Goal: Entertainment & Leisure: Consume media (video, audio)

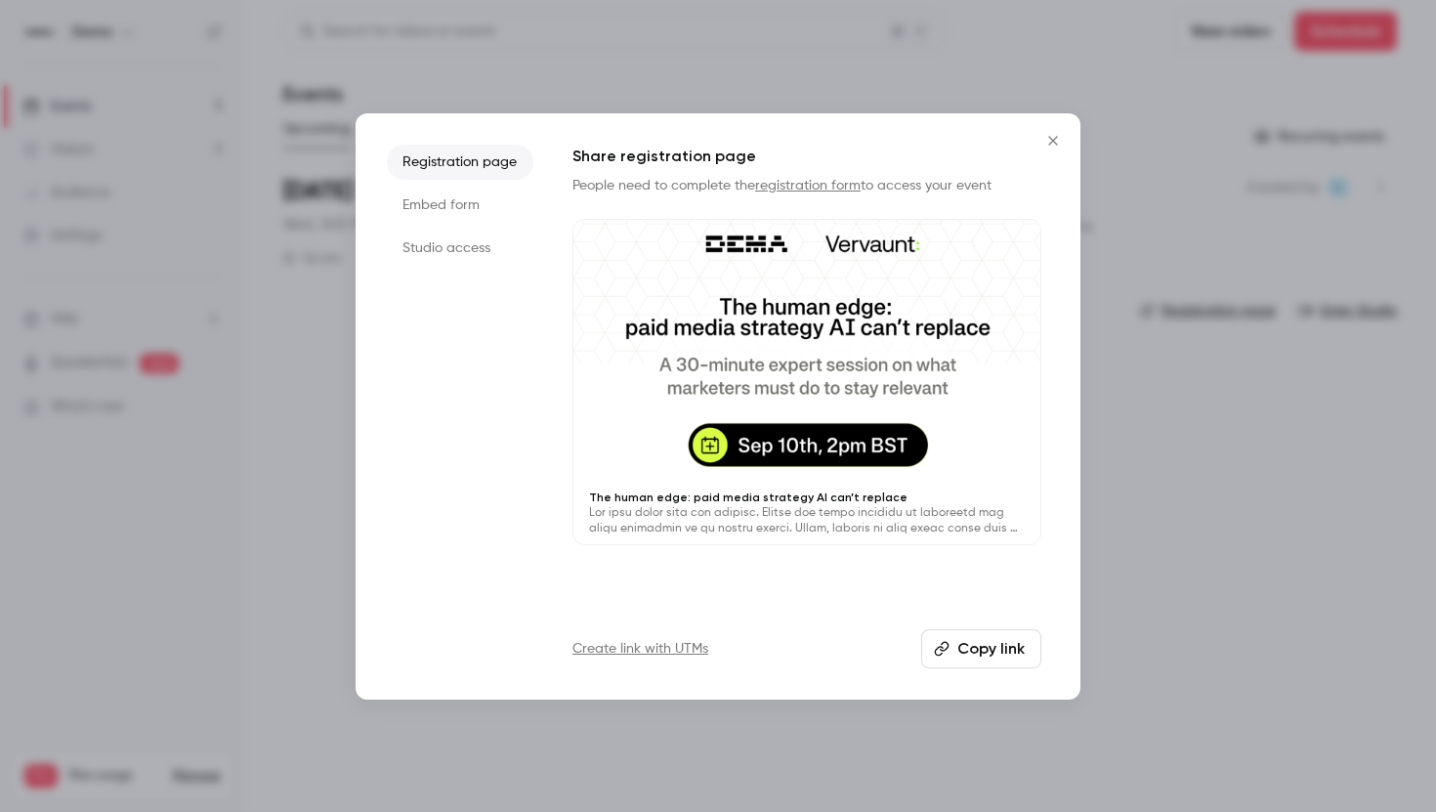
click at [1047, 142] on icon "Close" at bounding box center [1052, 141] width 23 height 16
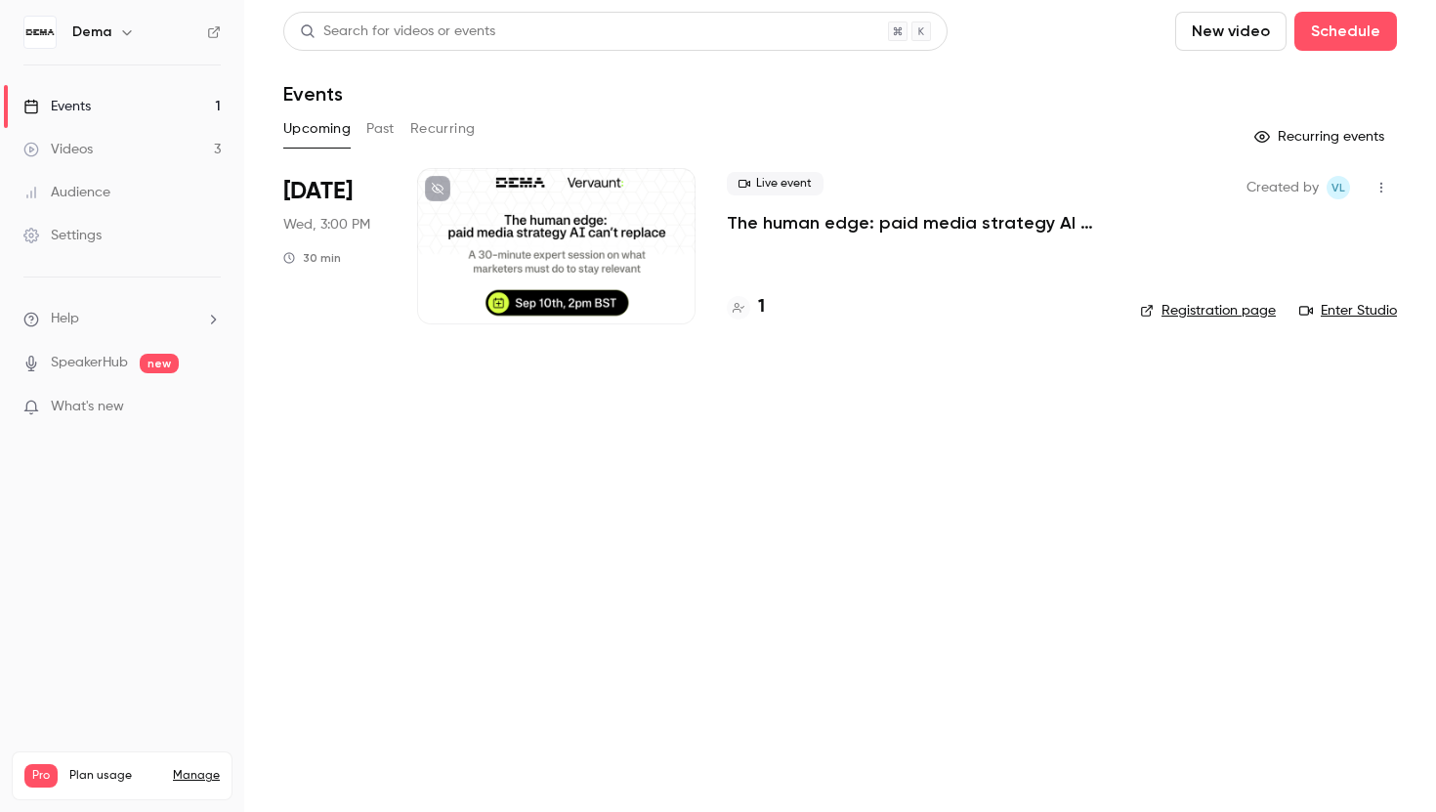
click at [119, 150] on link "Videos 3" at bounding box center [122, 149] width 244 height 43
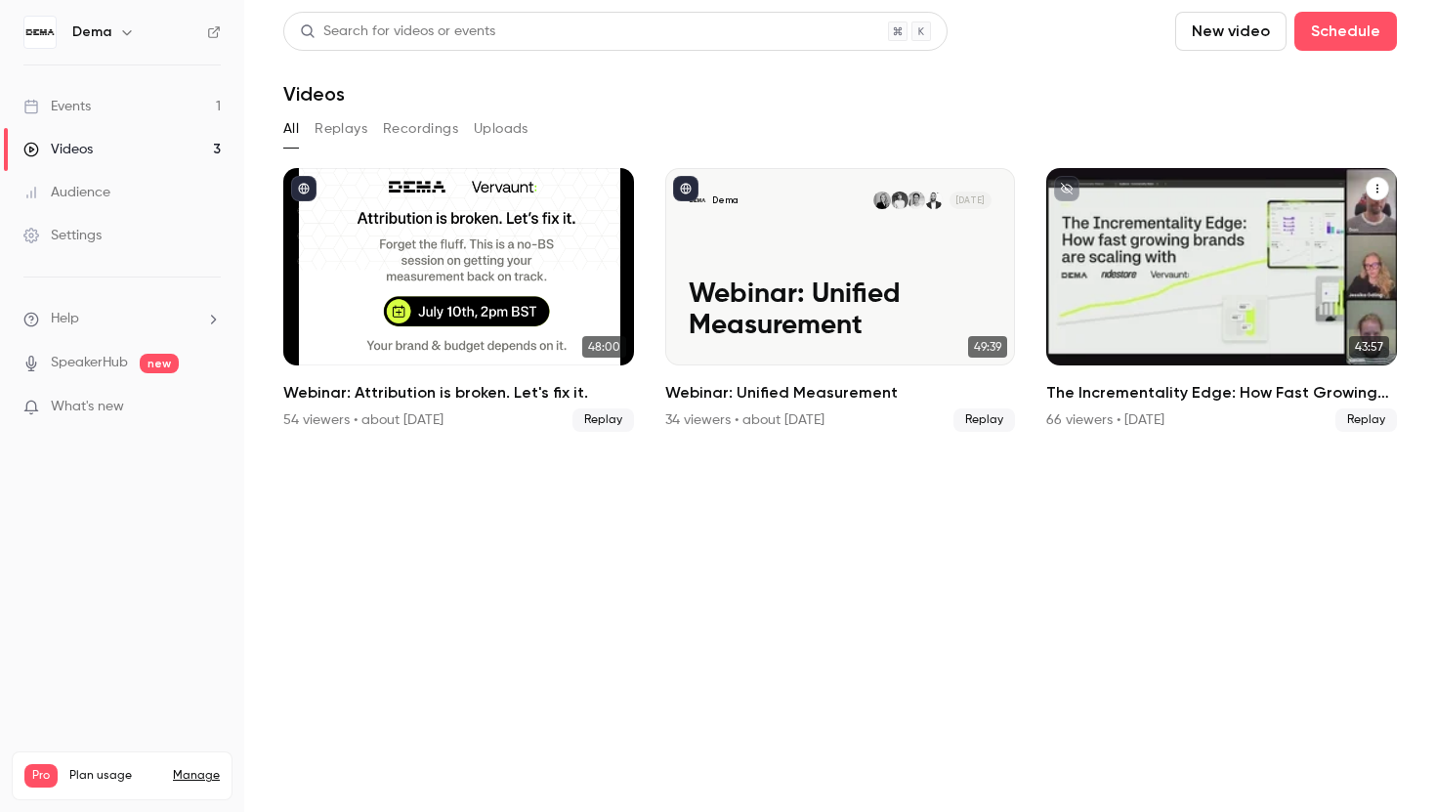
click at [1163, 382] on h2 "The Incrementality Edge: How Fast Growing Brands Are Scaling With DEMA, RideSto…" at bounding box center [1221, 392] width 351 height 23
